Goal: Task Accomplishment & Management: Use online tool/utility

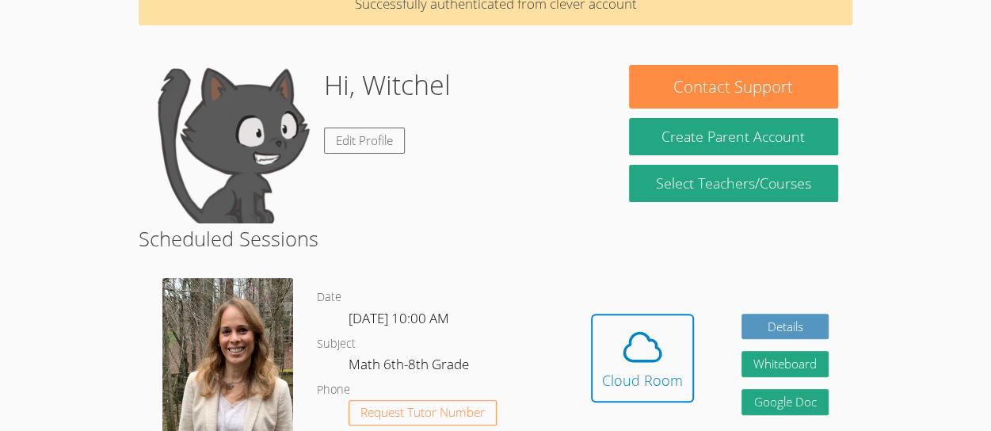
scroll to position [84, 0]
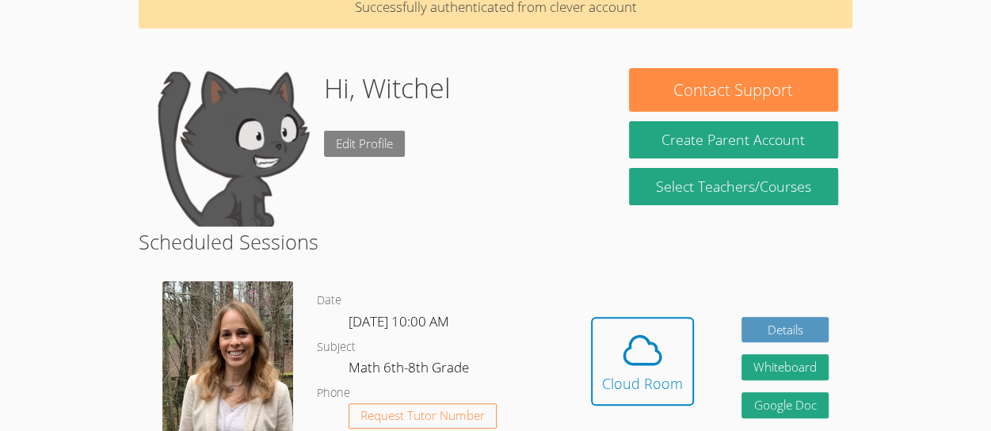
click at [377, 155] on link "Edit Profile" at bounding box center [364, 144] width 81 height 26
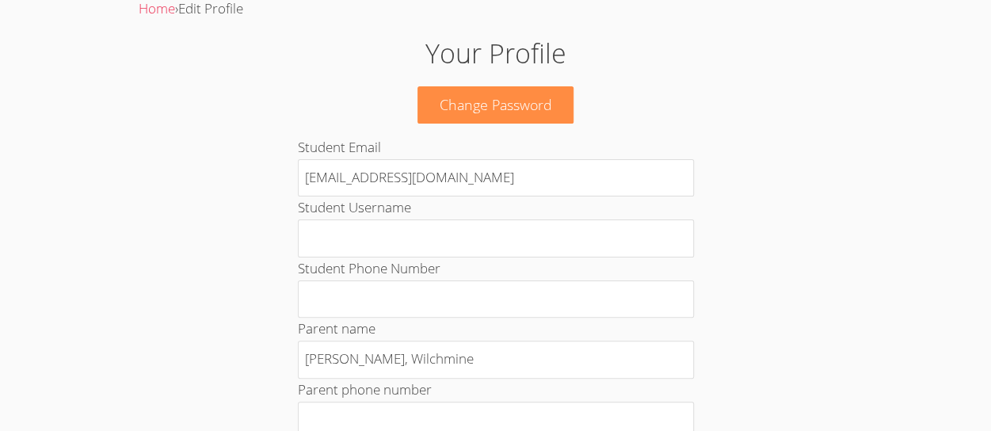
scroll to position [87, 0]
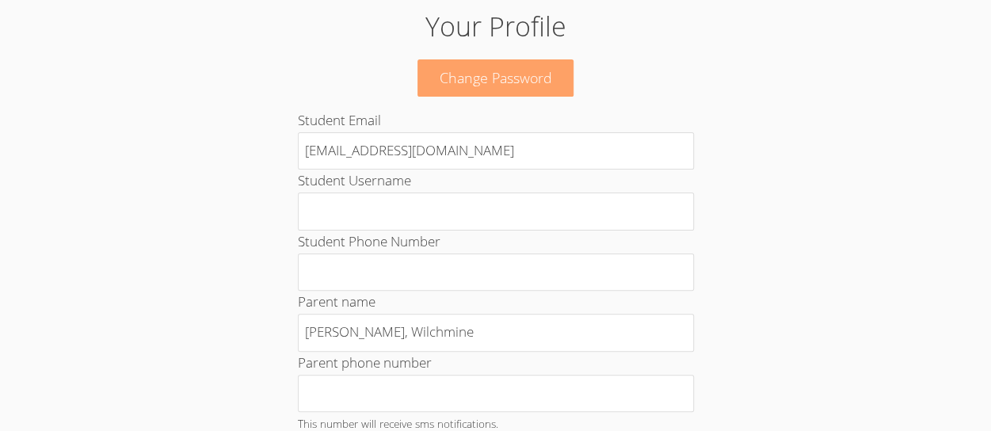
click at [445, 63] on link "Change Password" at bounding box center [496, 77] width 157 height 37
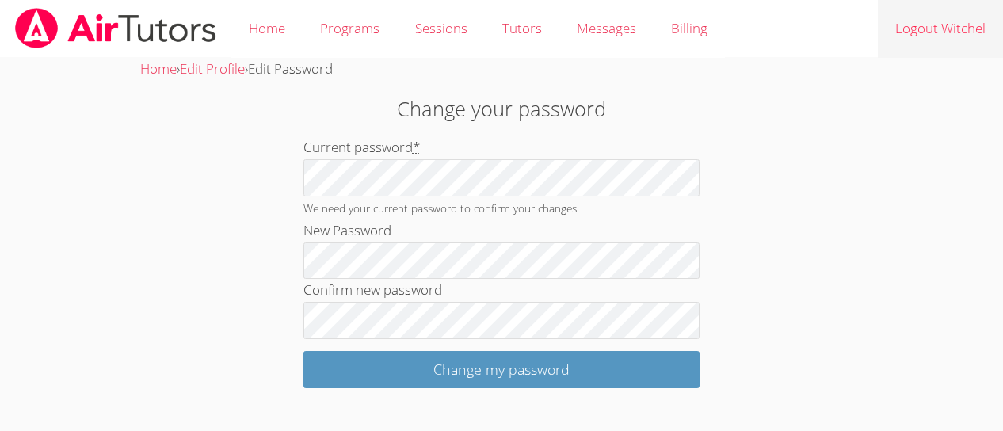
click at [921, 29] on link "Logout Witchel" at bounding box center [940, 29] width 125 height 58
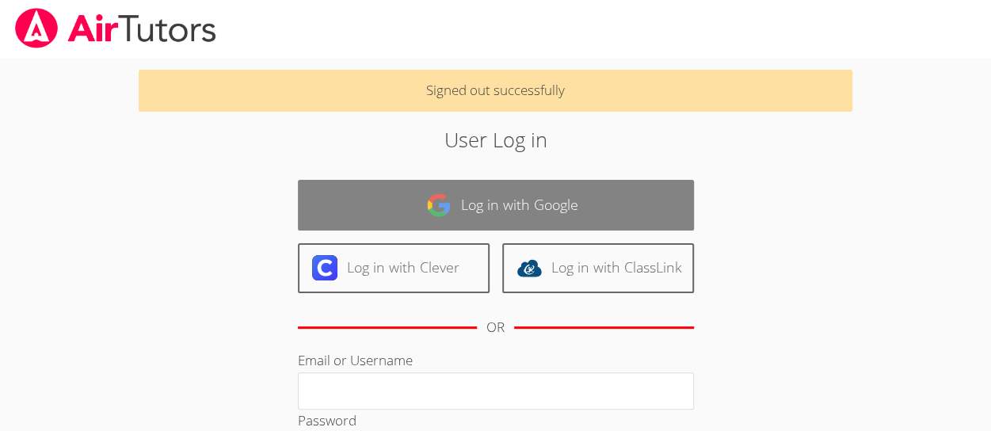
click at [363, 190] on link "Log in with Google" at bounding box center [496, 205] width 396 height 50
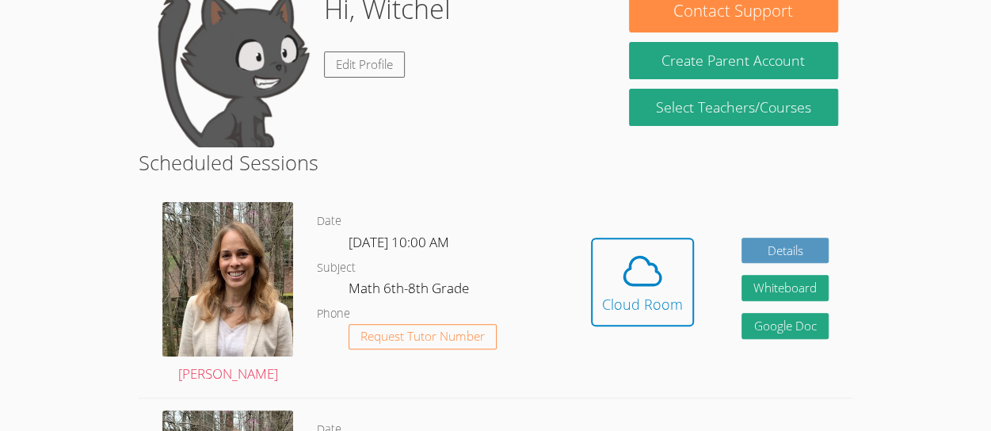
scroll to position [173, 0]
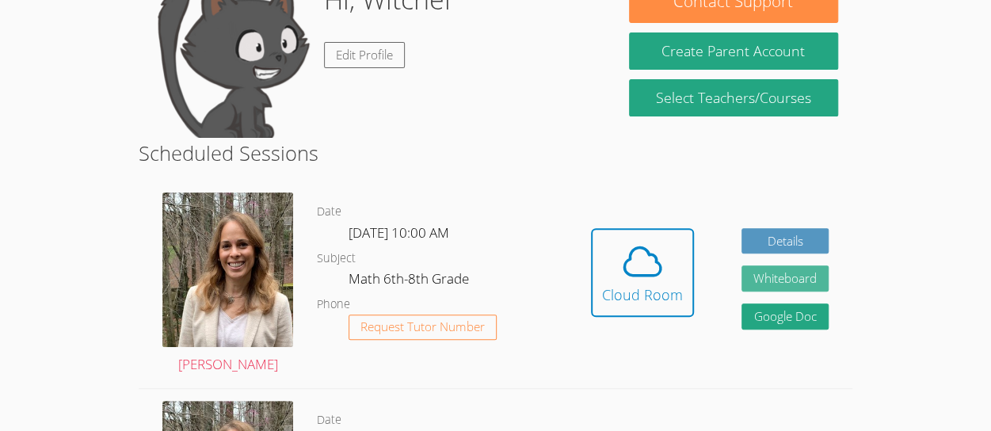
click at [796, 291] on button "Whiteboard" at bounding box center [785, 278] width 87 height 26
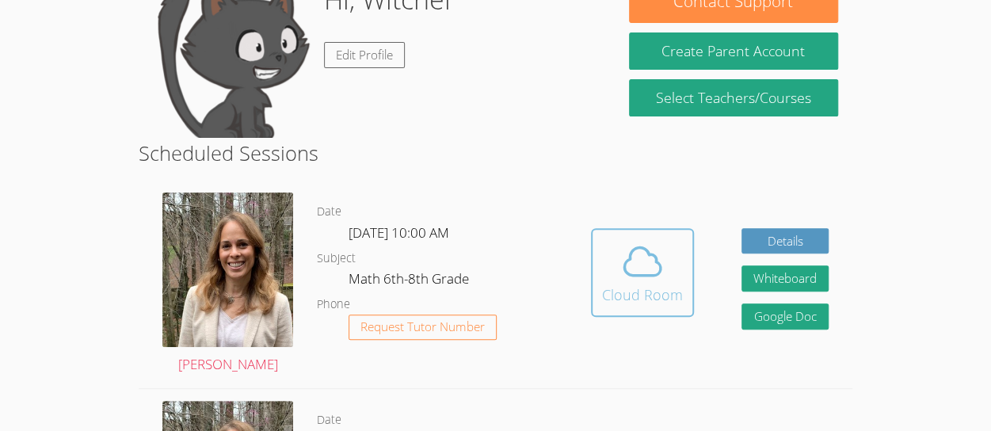
click at [639, 240] on icon at bounding box center [642, 261] width 44 height 44
click at [651, 281] on icon at bounding box center [642, 261] width 44 height 44
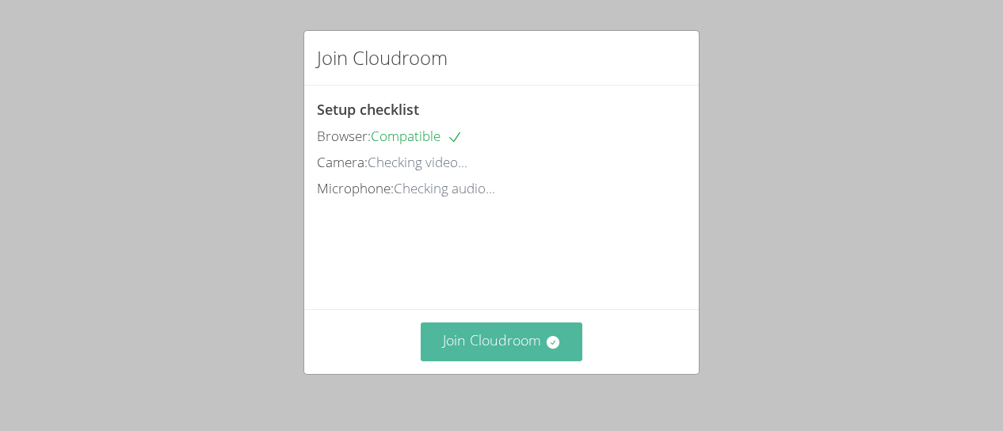
click at [531, 340] on button "Join Cloudroom" at bounding box center [502, 341] width 162 height 39
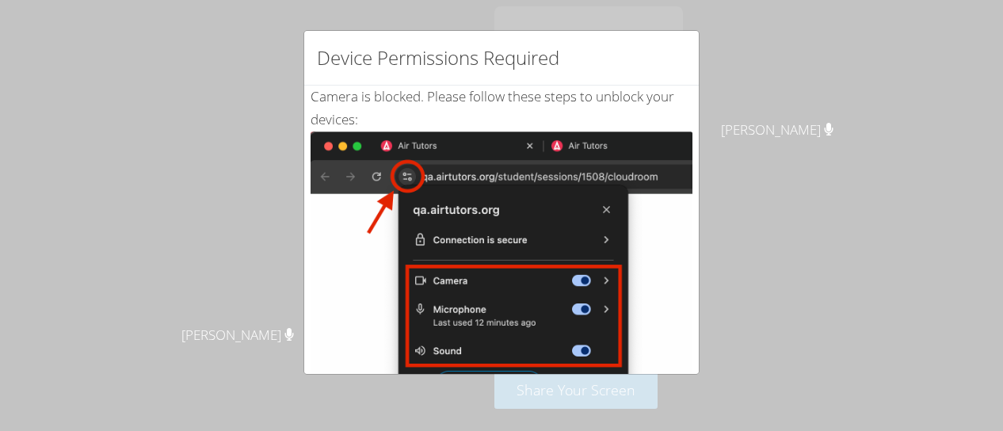
click at [685, 42] on div "Device Permissions Required" at bounding box center [501, 58] width 395 height 55
click at [257, 146] on div "Device Permissions Required Camera is blocked . Please follow these steps to un…" at bounding box center [501, 215] width 1003 height 431
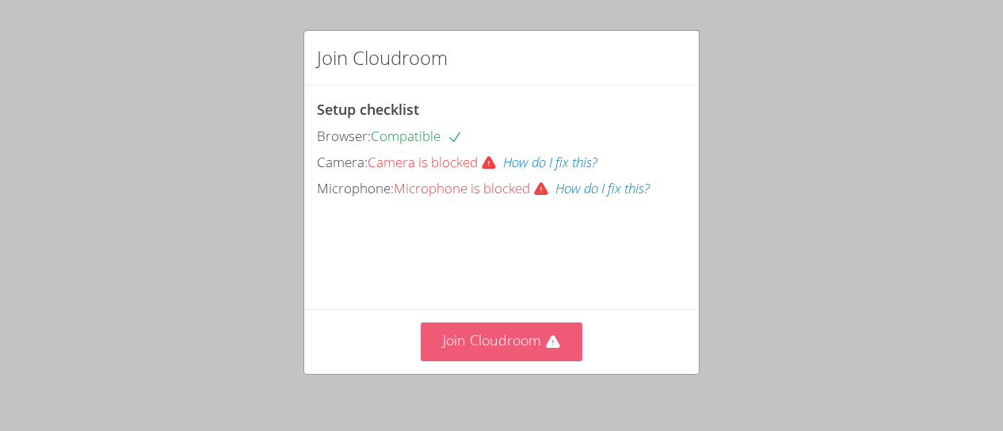
click at [491, 350] on button "Join Cloudroom" at bounding box center [502, 341] width 162 height 39
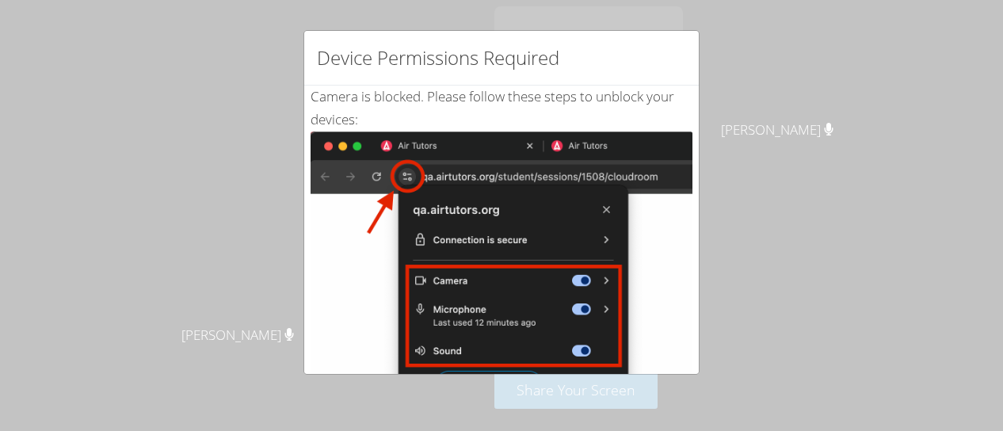
click at [395, 166] on img at bounding box center [502, 311] width 382 height 358
drag, startPoint x: 450, startPoint y: 85, endPoint x: 431, endPoint y: 38, distance: 50.5
click at [431, 38] on div "Device Permissions Required Camera is blocked . Please follow these steps to un…" at bounding box center [501, 202] width 396 height 345
click at [440, 186] on img at bounding box center [502, 311] width 382 height 358
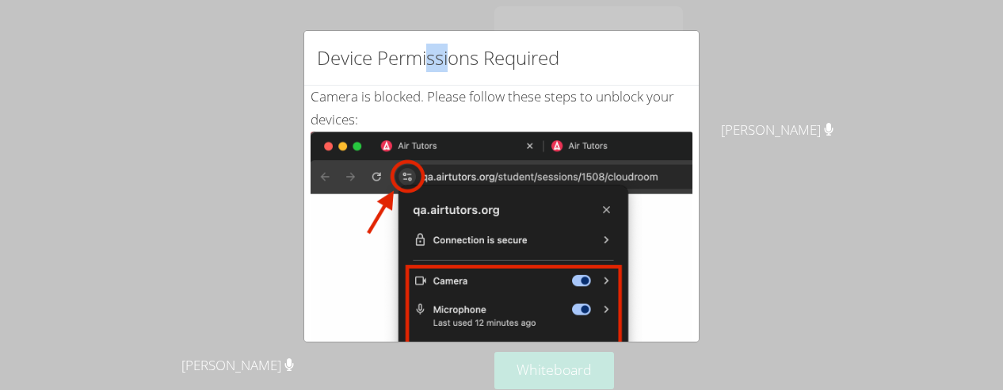
click at [360, 147] on img at bounding box center [502, 311] width 382 height 358
click at [837, 215] on div "Device Permissions Required Camera is blocked . Please follow these steps to un…" at bounding box center [501, 195] width 1003 height 390
click at [833, 213] on div "Device Permissions Required Camera is blocked . Please follow these steps to un…" at bounding box center [501, 195] width 1003 height 390
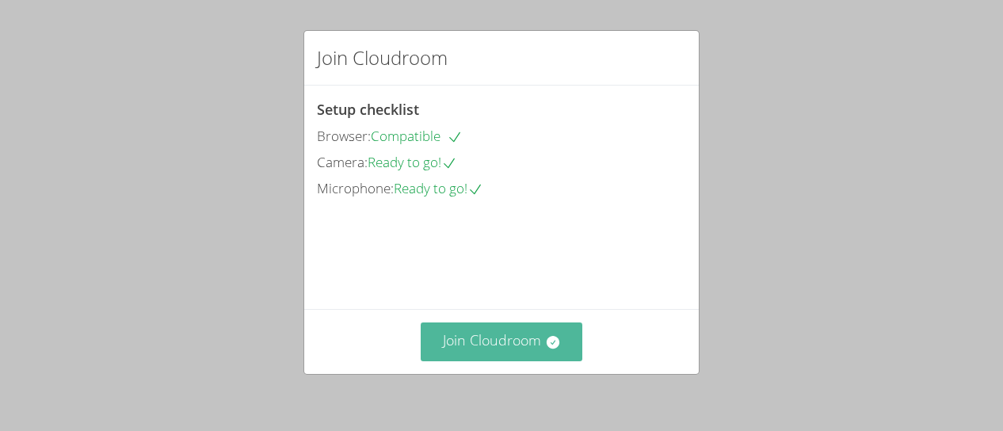
click at [455, 325] on button "Join Cloudroom" at bounding box center [502, 341] width 162 height 39
click at [431, 326] on button "Join Cloudroom" at bounding box center [502, 341] width 162 height 39
click at [448, 326] on button "Join Cloudroom" at bounding box center [502, 341] width 162 height 39
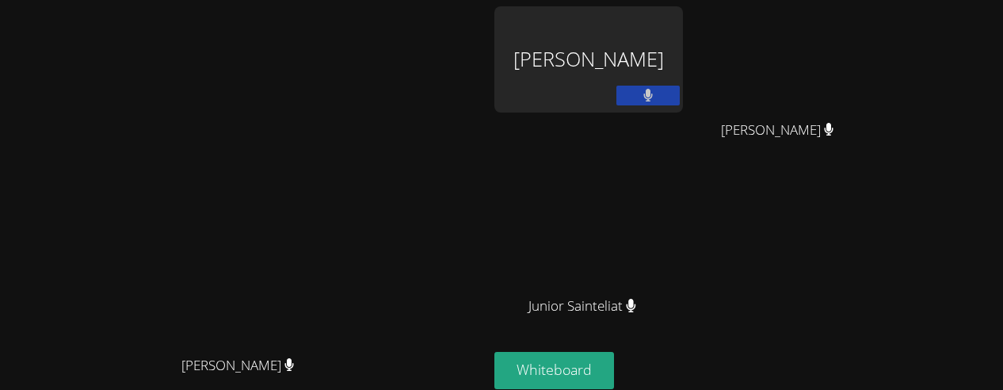
click at [683, 67] on div "Witchel Thelusma" at bounding box center [588, 59] width 189 height 106
click at [653, 98] on icon at bounding box center [648, 95] width 10 height 13
click at [656, 97] on icon at bounding box center [647, 95] width 17 height 13
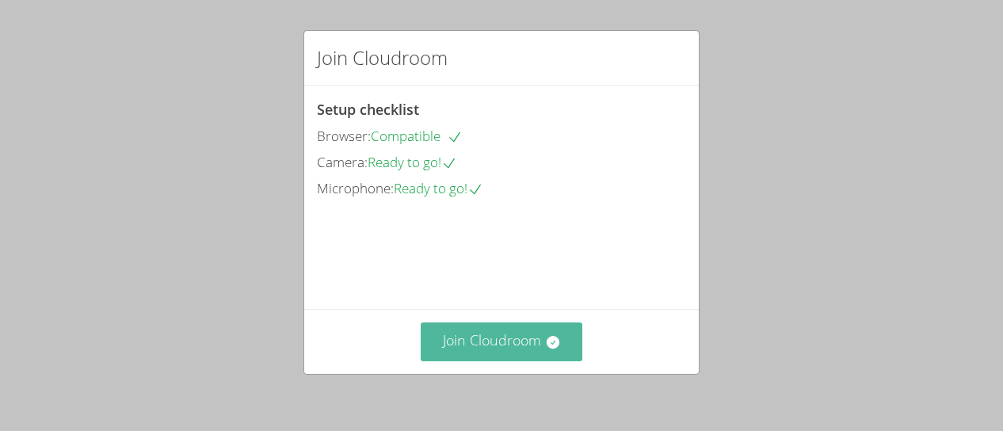
click at [486, 334] on button "Join Cloudroom" at bounding box center [502, 341] width 162 height 39
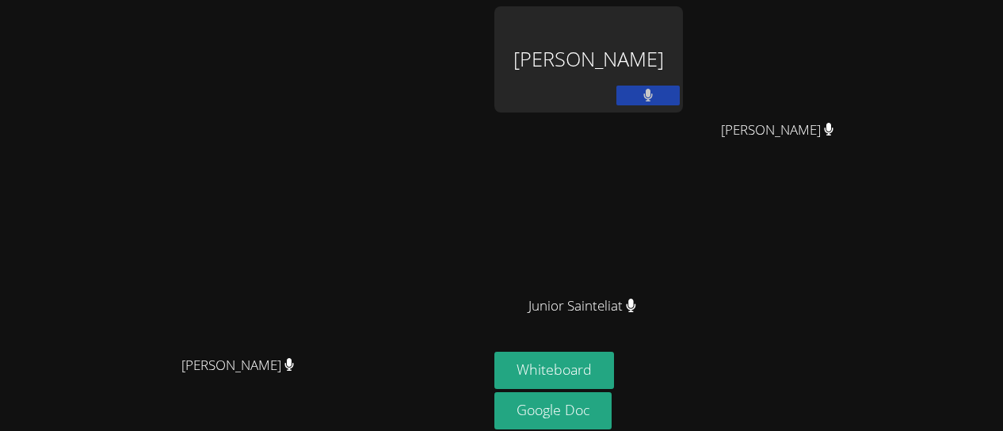
click at [79, 20] on div "Sandra Davis Sandra Davis" at bounding box center [243, 245] width 475 height 479
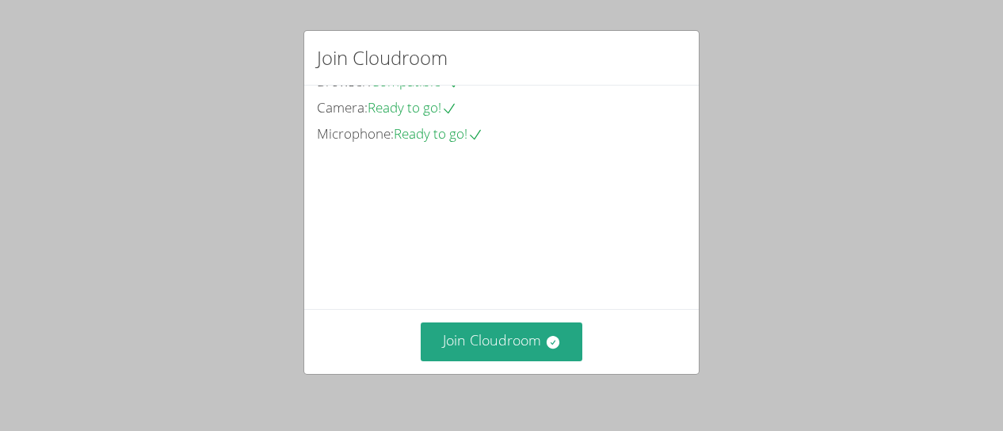
scroll to position [98, 0]
